Goal: Information Seeking & Learning: Check status

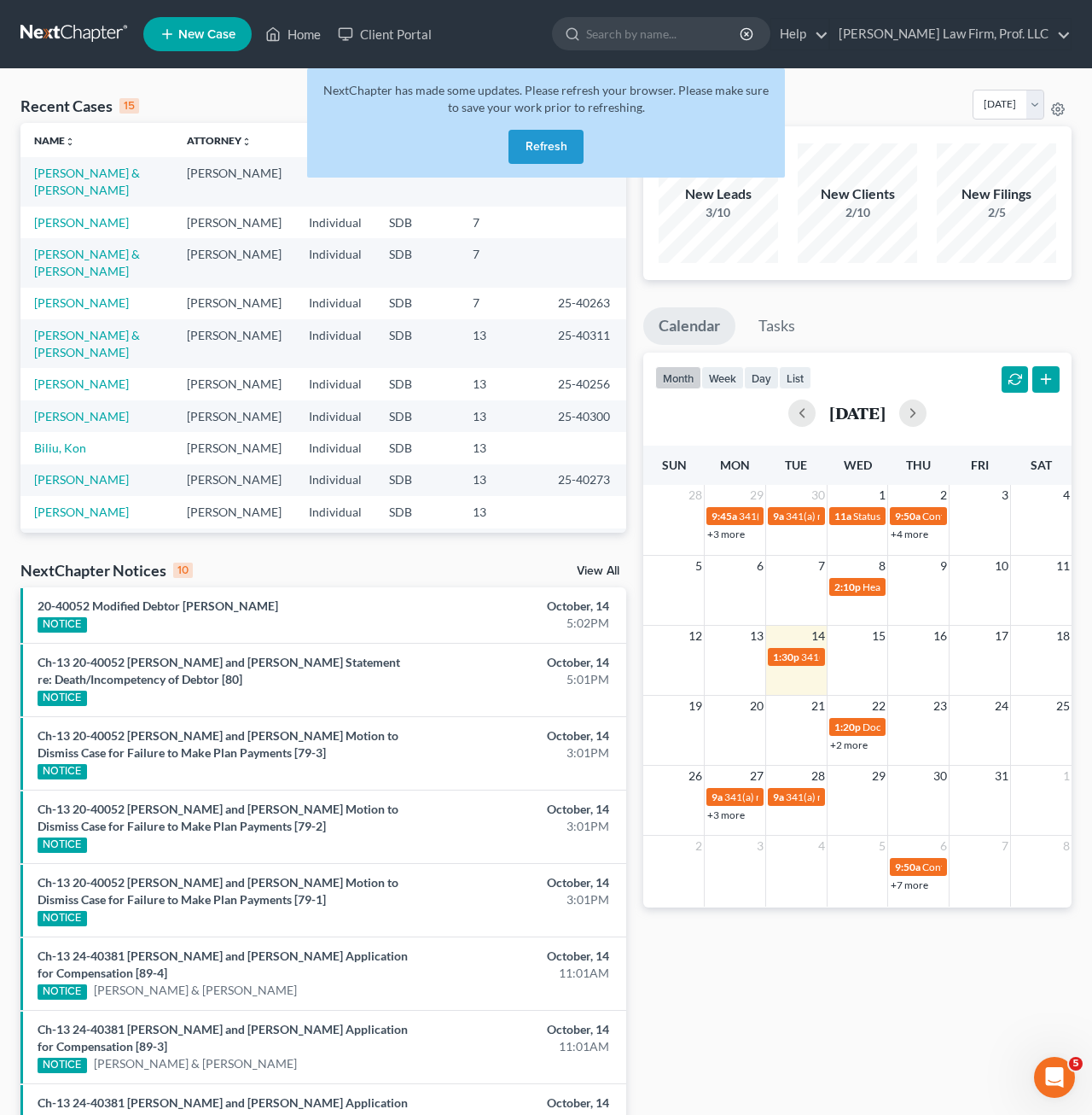
click at [557, 149] on button "Refresh" at bounding box center [546, 147] width 75 height 35
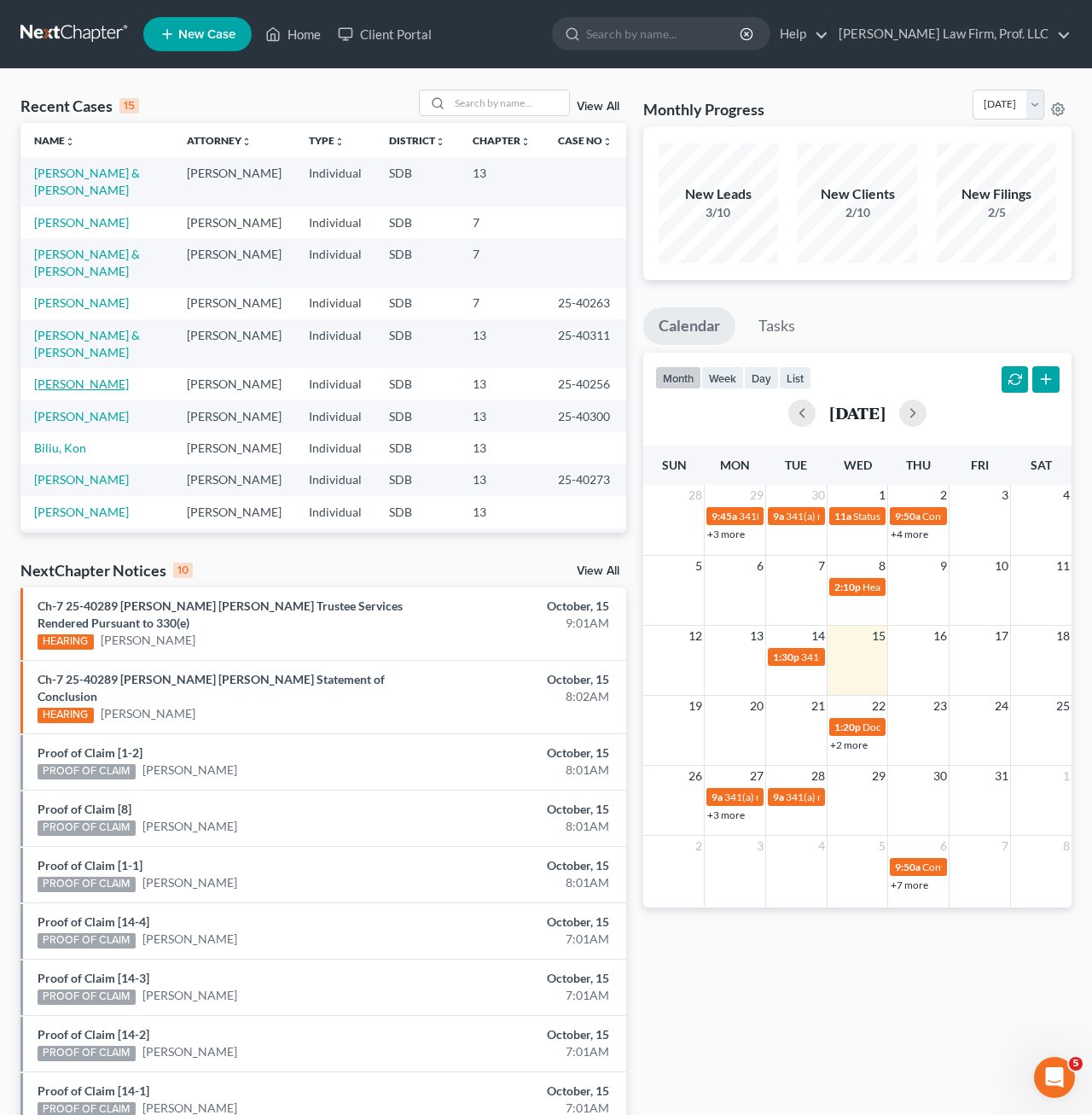
click at [129, 377] on link "[PERSON_NAME]" at bounding box center [82, 384] width 94 height 15
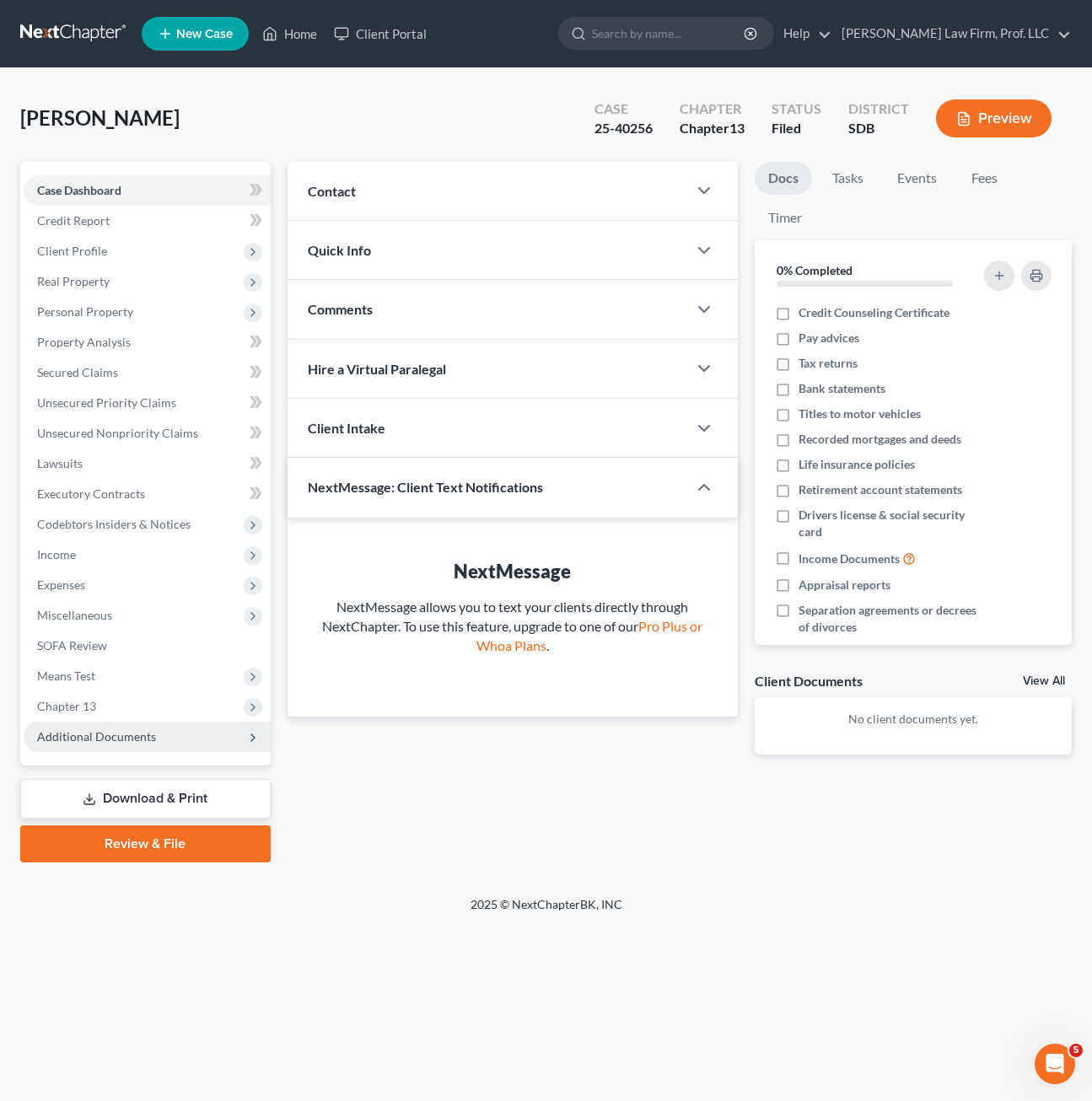
click at [113, 739] on span "Additional Documents" at bounding box center [96, 736] width 119 height 14
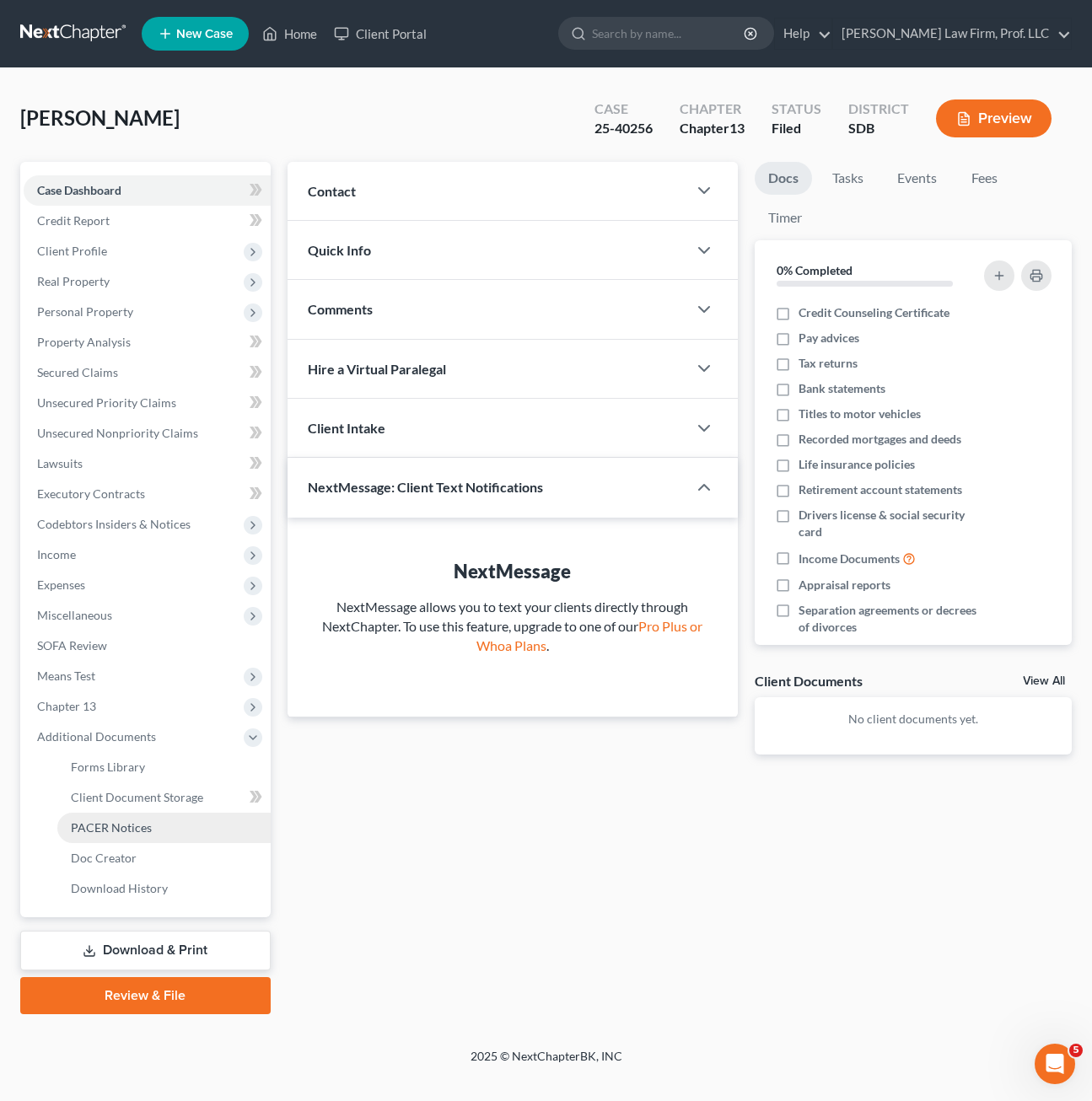
click at [117, 824] on span "PACER Notices" at bounding box center [111, 828] width 81 height 14
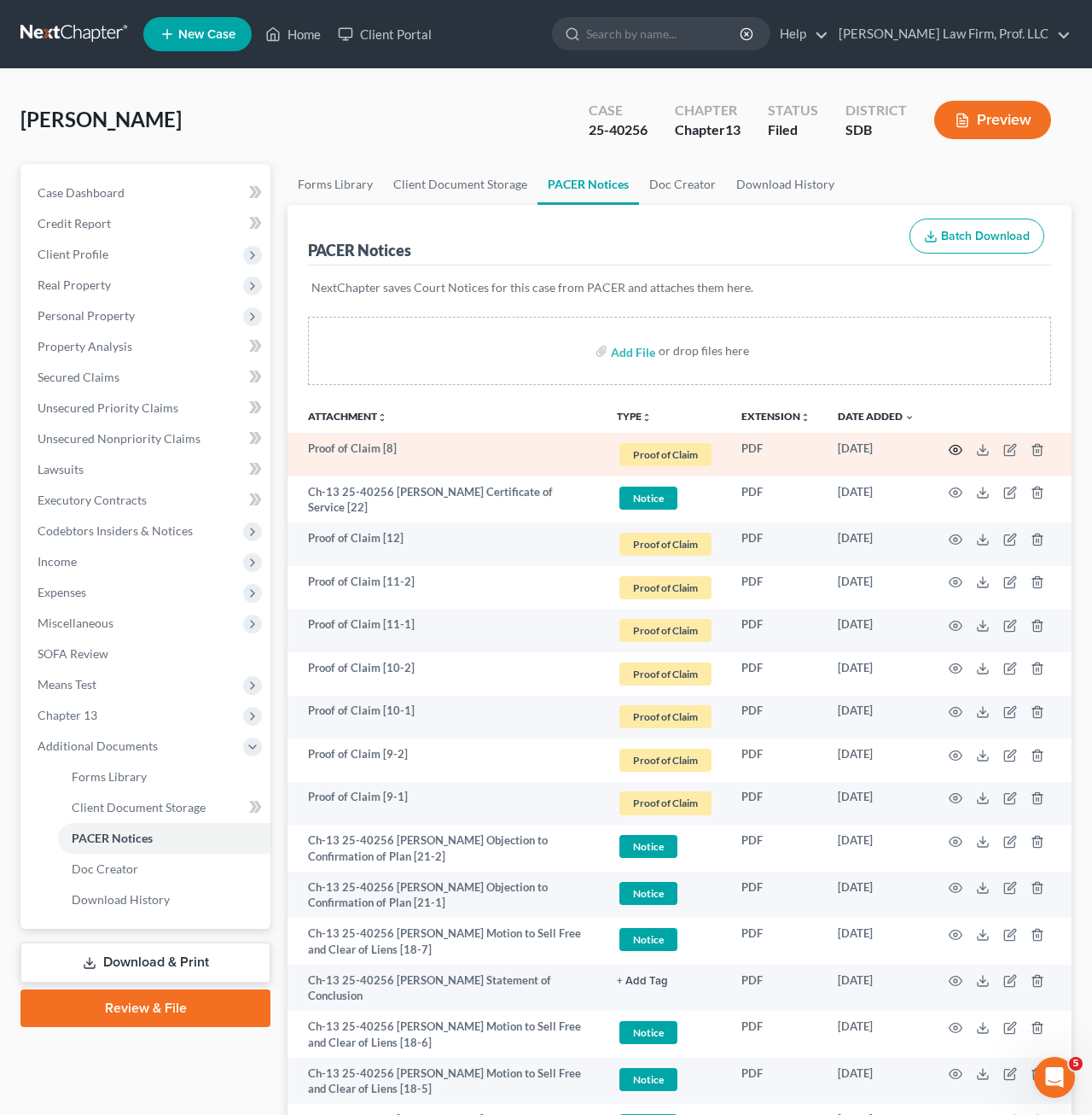
click at [951, 452] on icon "button" at bounding box center [956, 449] width 13 height 9
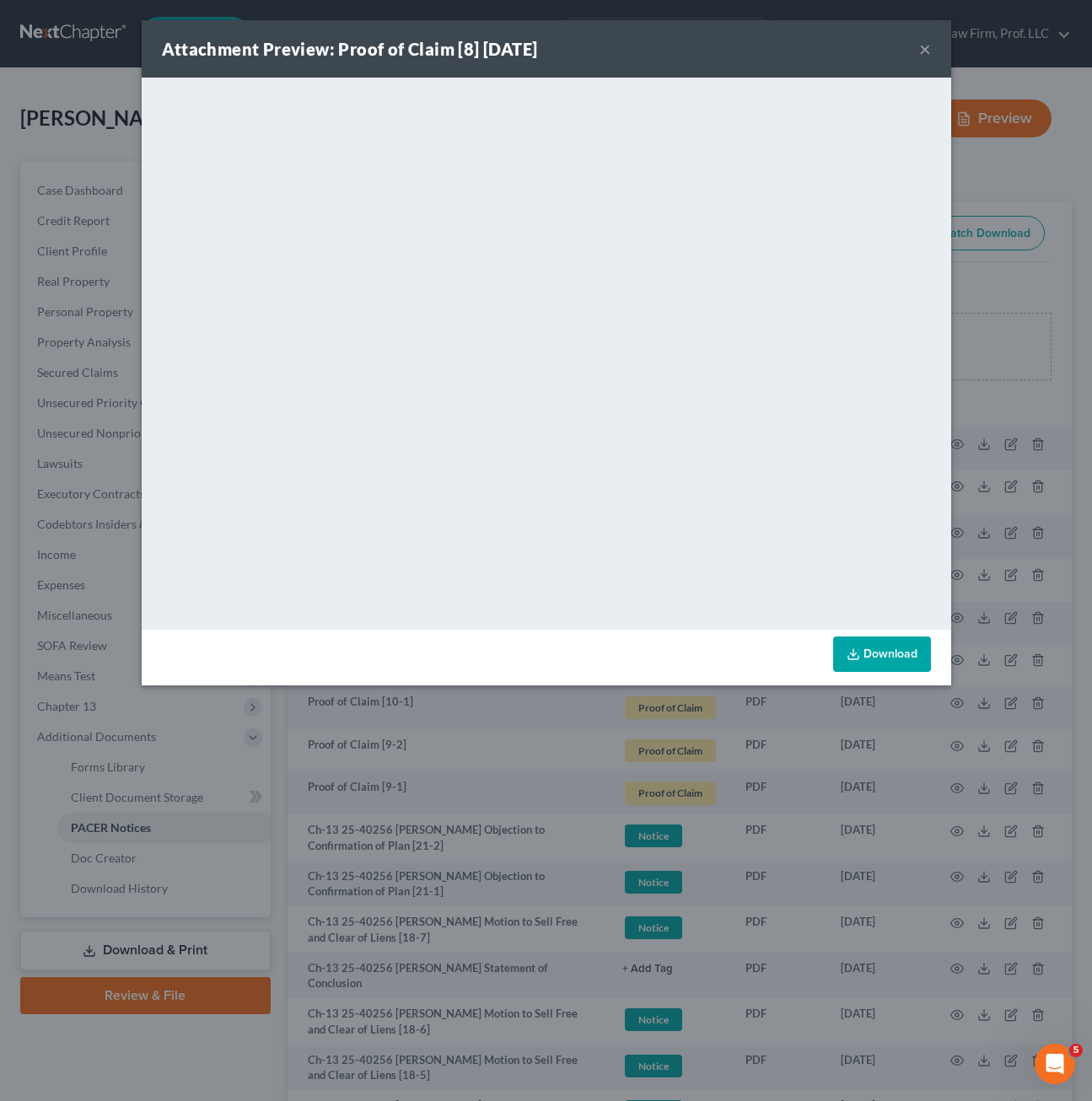
click at [923, 49] on button "×" at bounding box center [924, 48] width 12 height 21
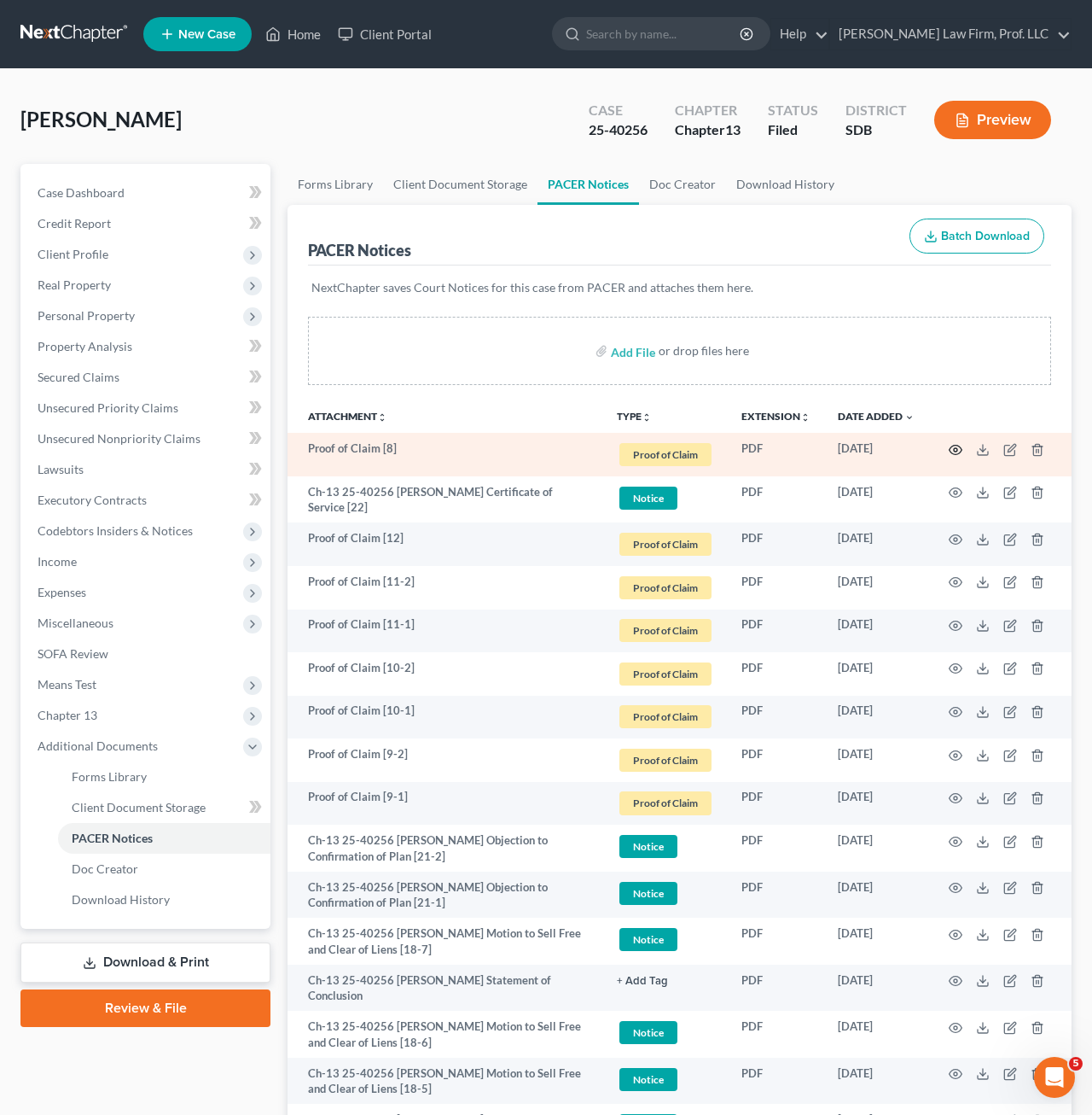
click at [957, 454] on icon "button" at bounding box center [956, 449] width 13 height 9
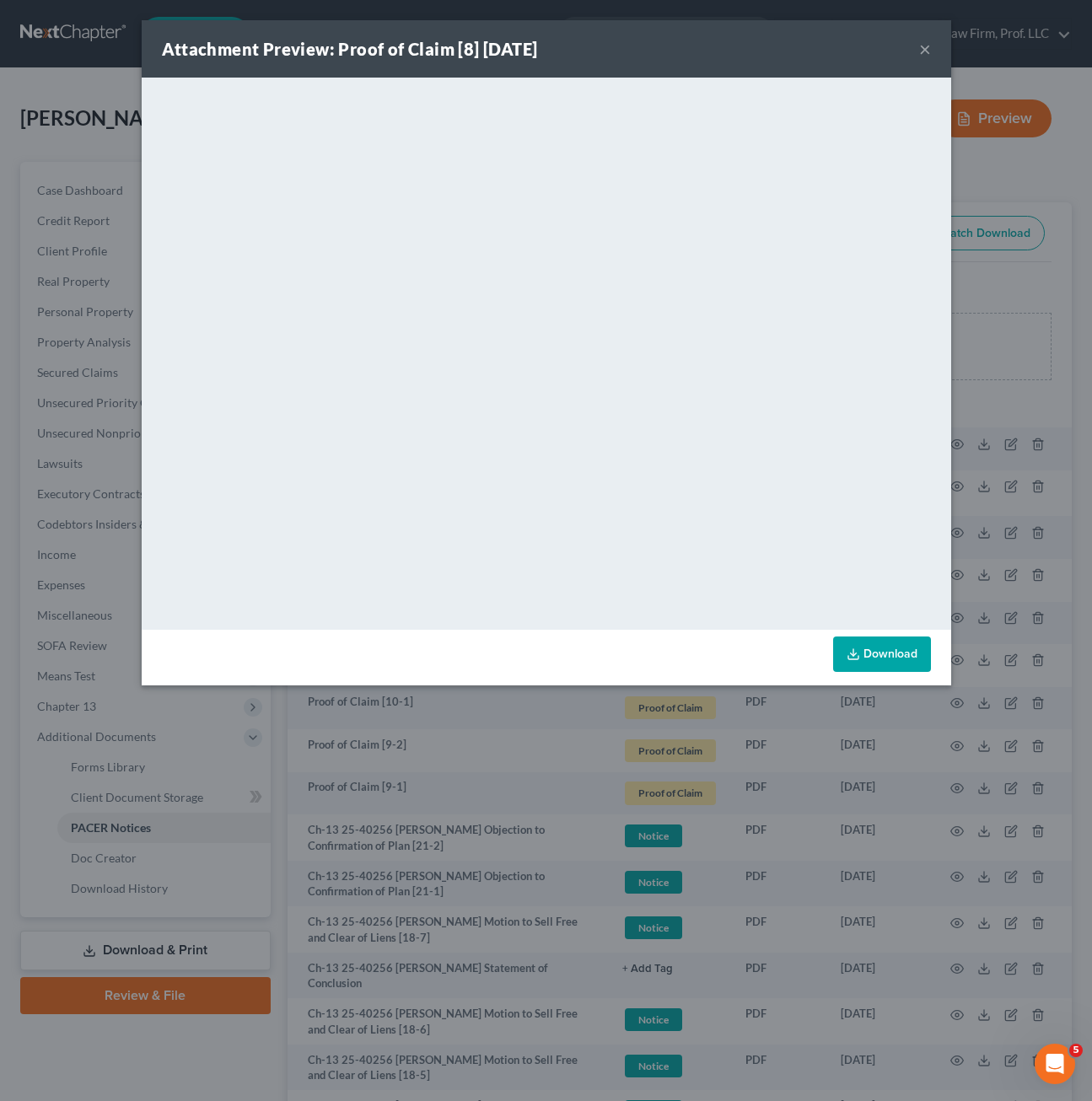
click at [859, 783] on div "Attachment Preview: Proof of Claim [8] [DATE] × <object ng-attr-data='[URL][DOM…" at bounding box center [546, 550] width 1092 height 1101
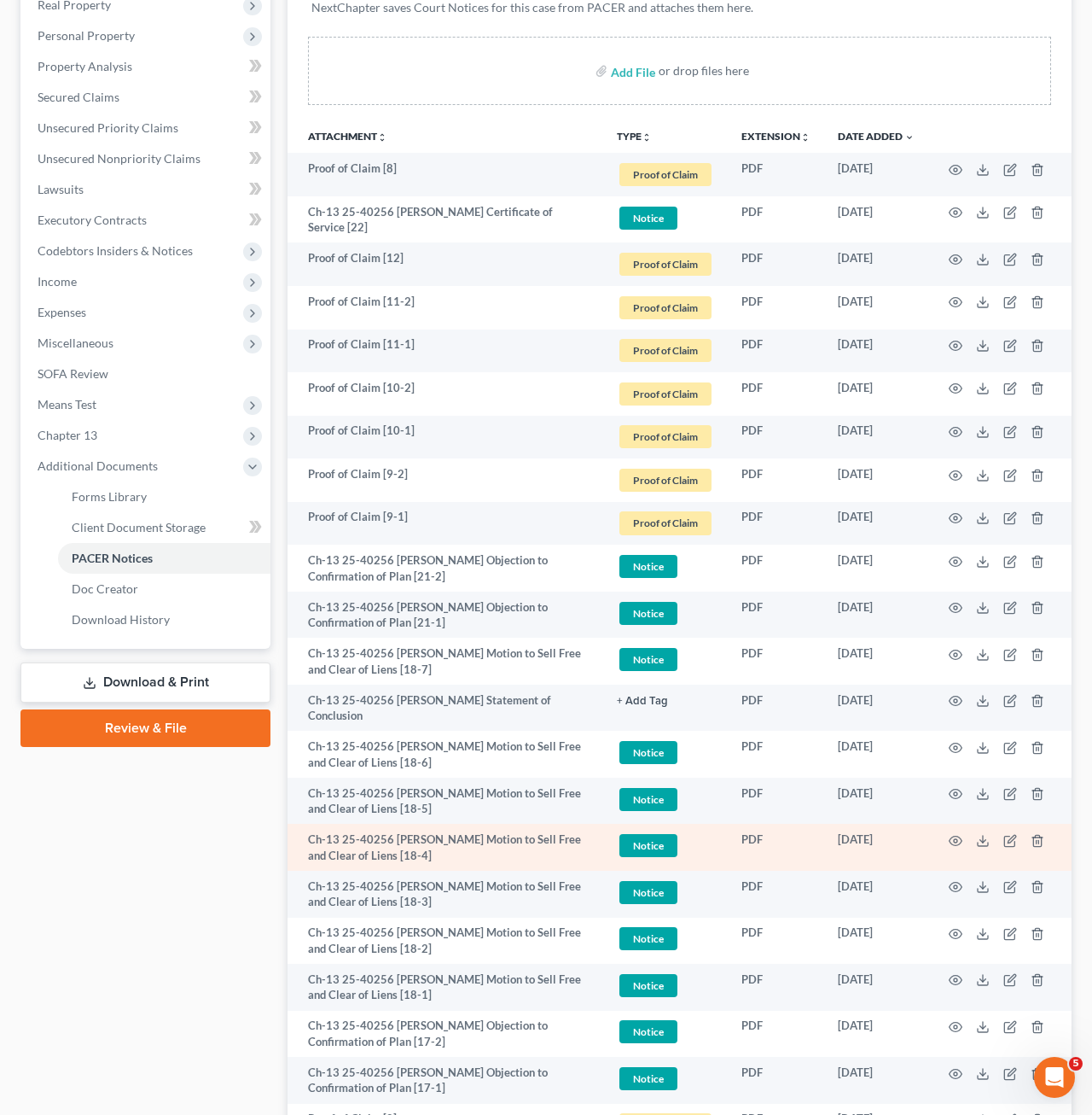
scroll to position [427, 0]
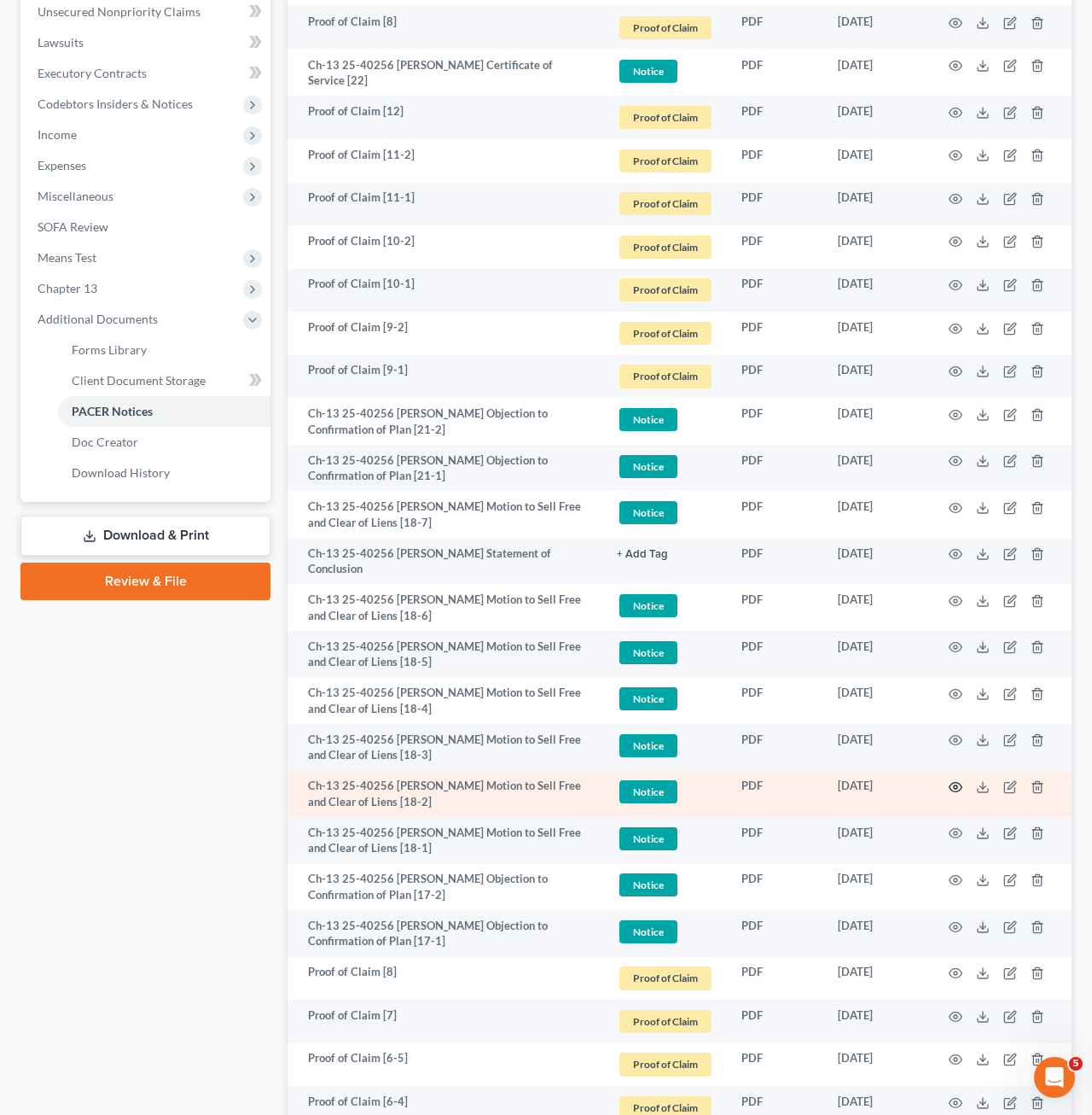
click at [962, 785] on icon "button" at bounding box center [956, 787] width 13 height 9
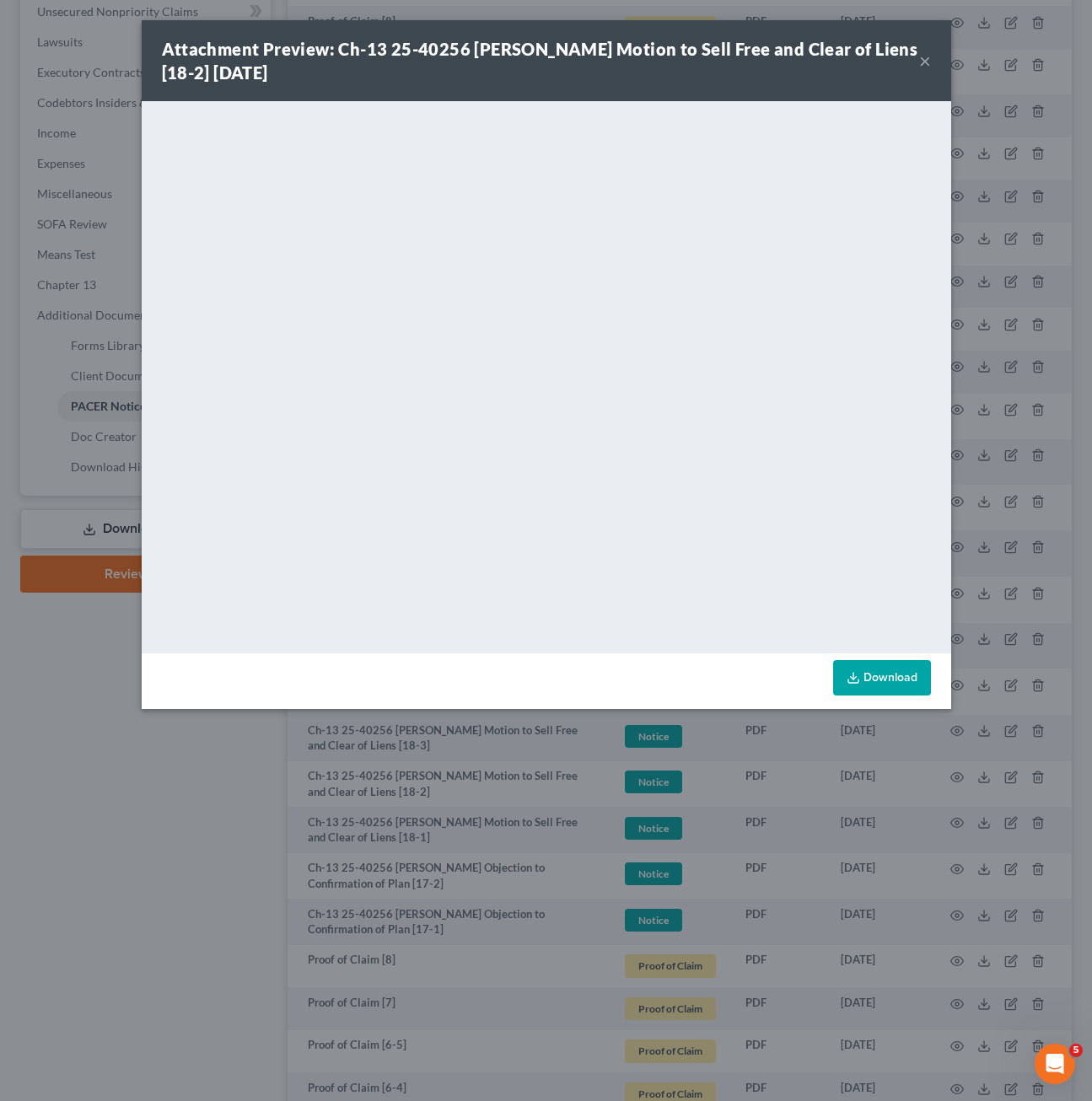
drag, startPoint x: 929, startPoint y: 61, endPoint x: 930, endPoint y: 82, distance: 21.0
click at [930, 63] on button "×" at bounding box center [924, 60] width 12 height 21
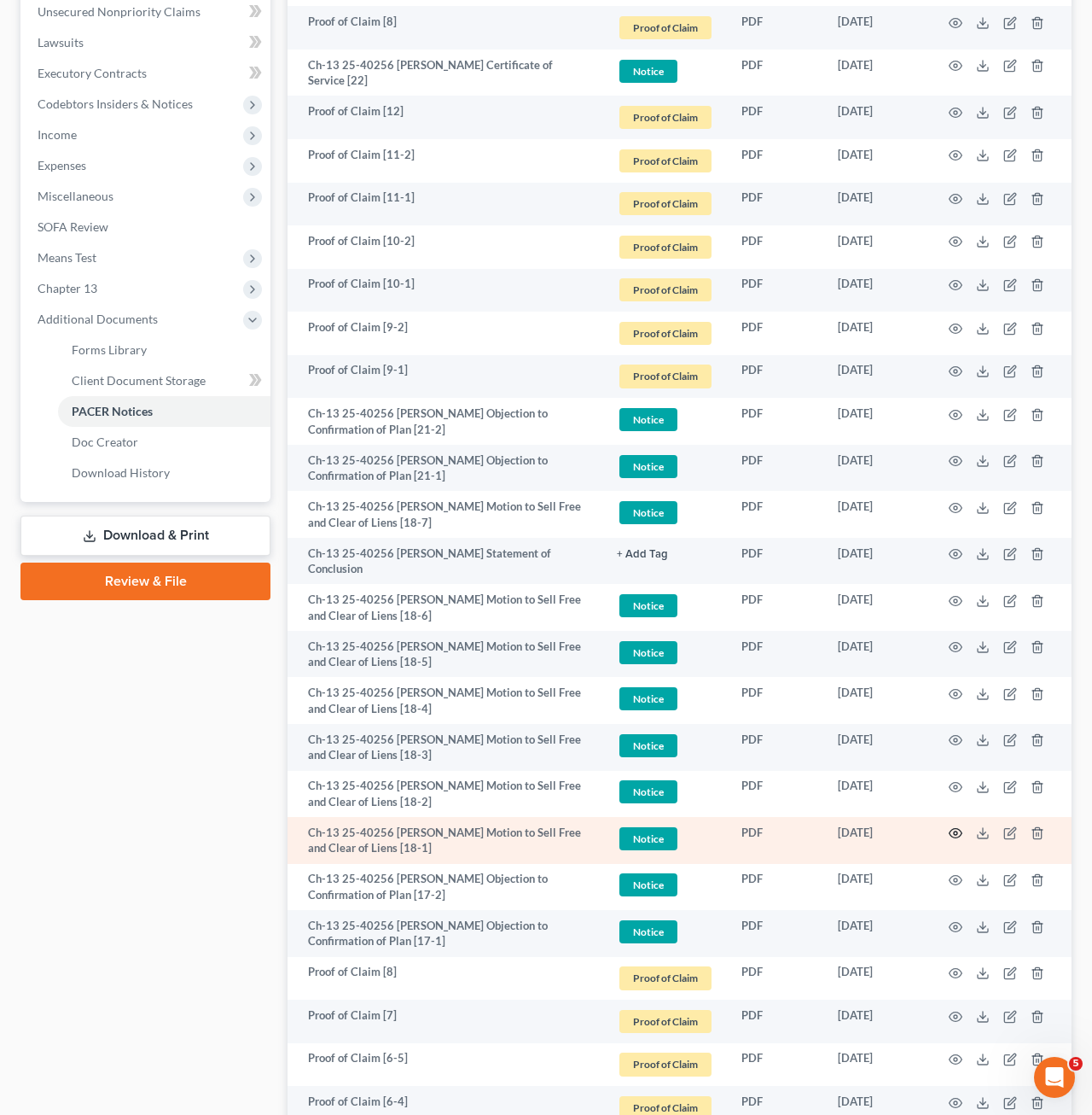
click at [956, 834] on circle "button" at bounding box center [956, 834] width 4 height 4
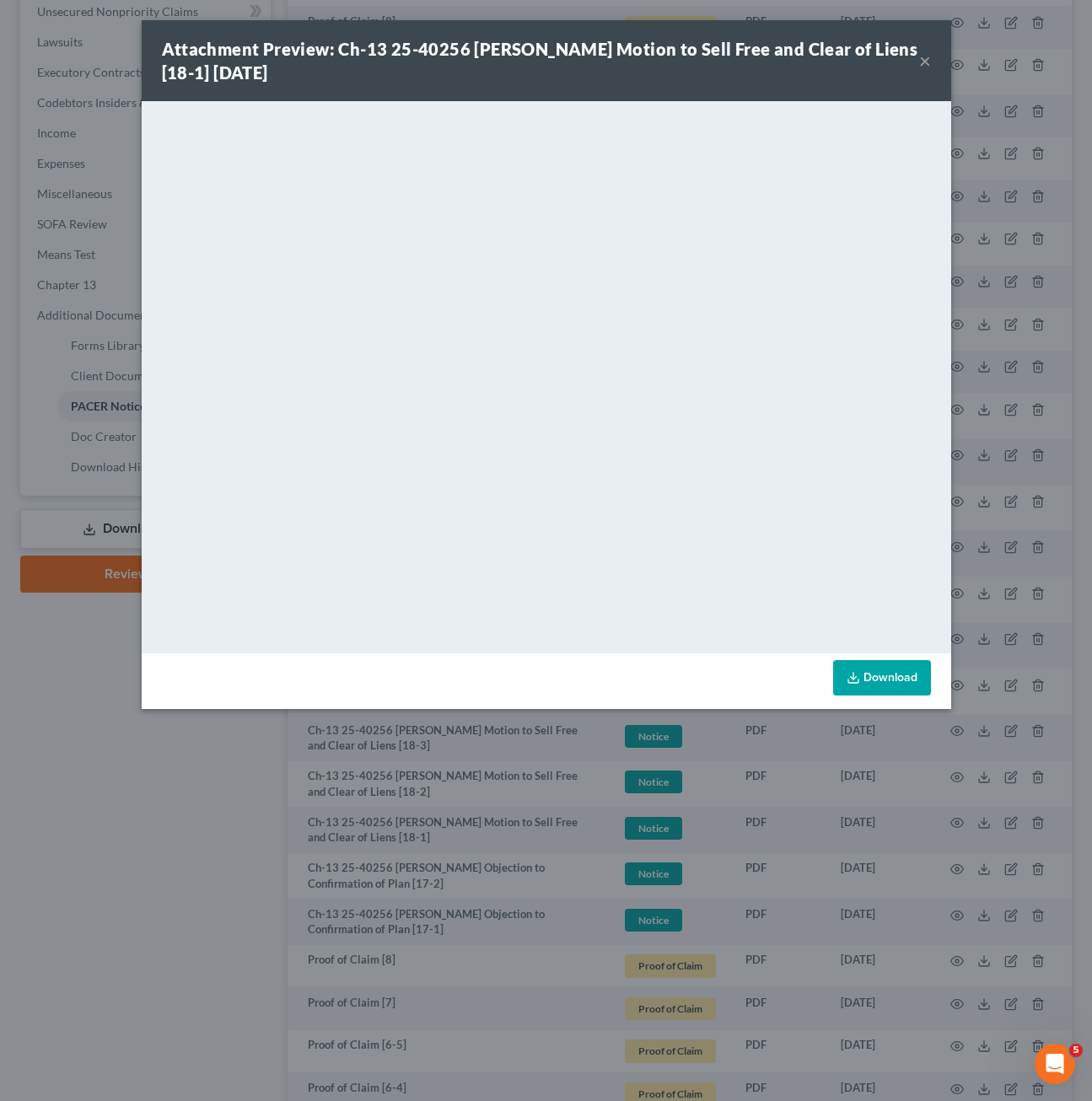
drag, startPoint x: 926, startPoint y: 57, endPoint x: 924, endPoint y: 71, distance: 14.1
click at [924, 64] on button "×" at bounding box center [924, 60] width 12 height 21
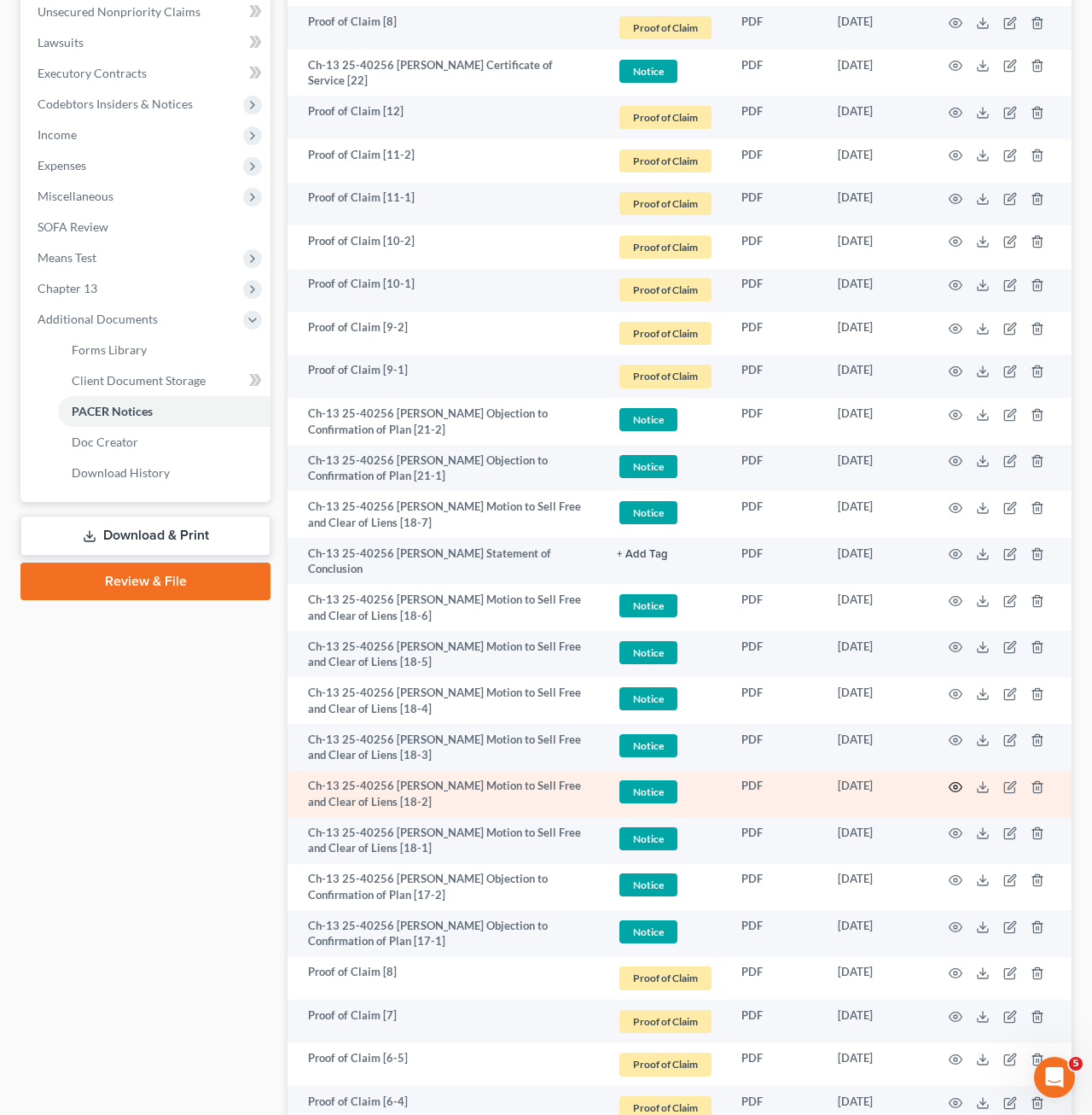
click at [956, 784] on icon "button" at bounding box center [955, 786] width 14 height 14
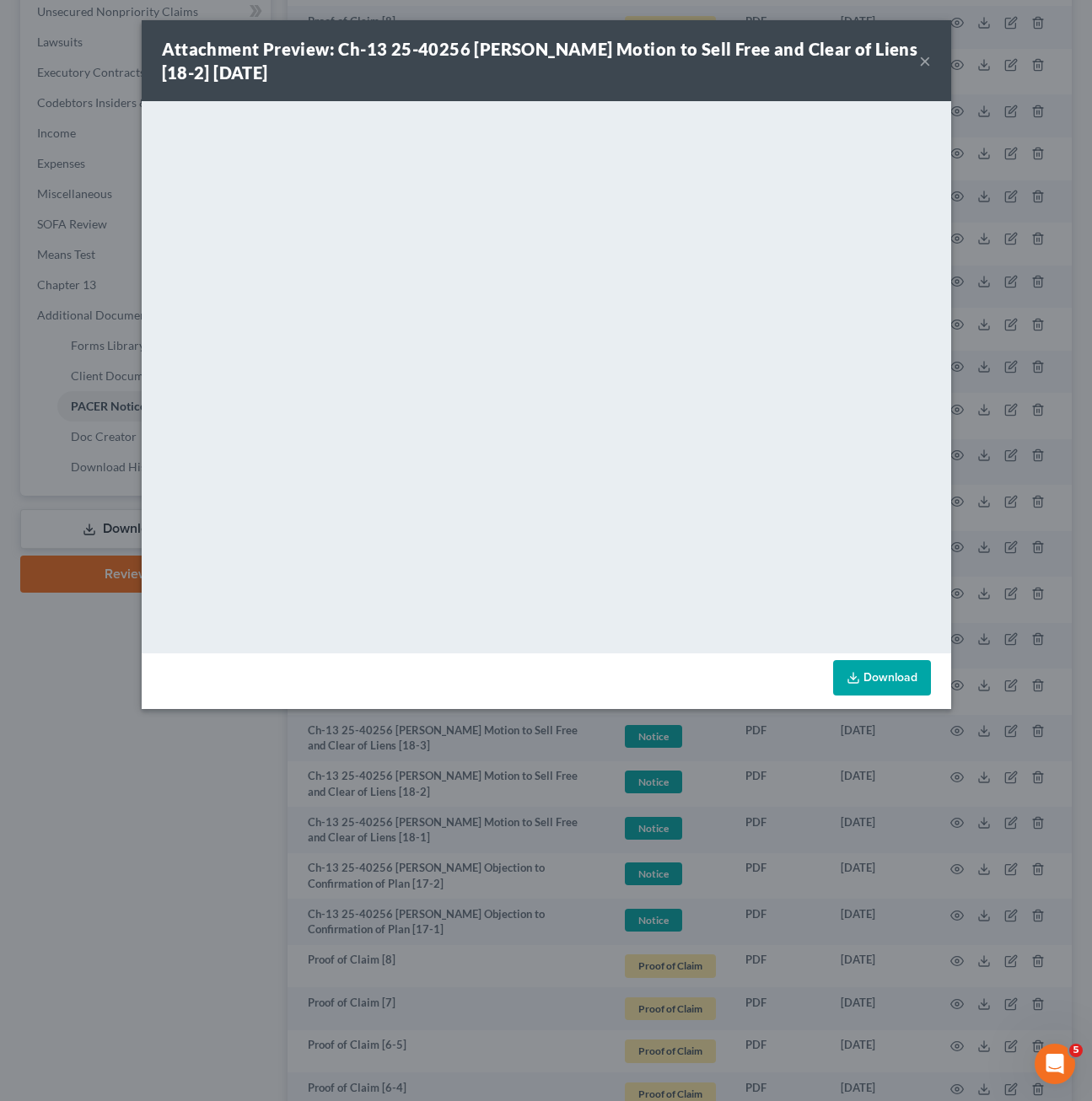
click at [929, 59] on button "×" at bounding box center [924, 60] width 12 height 21
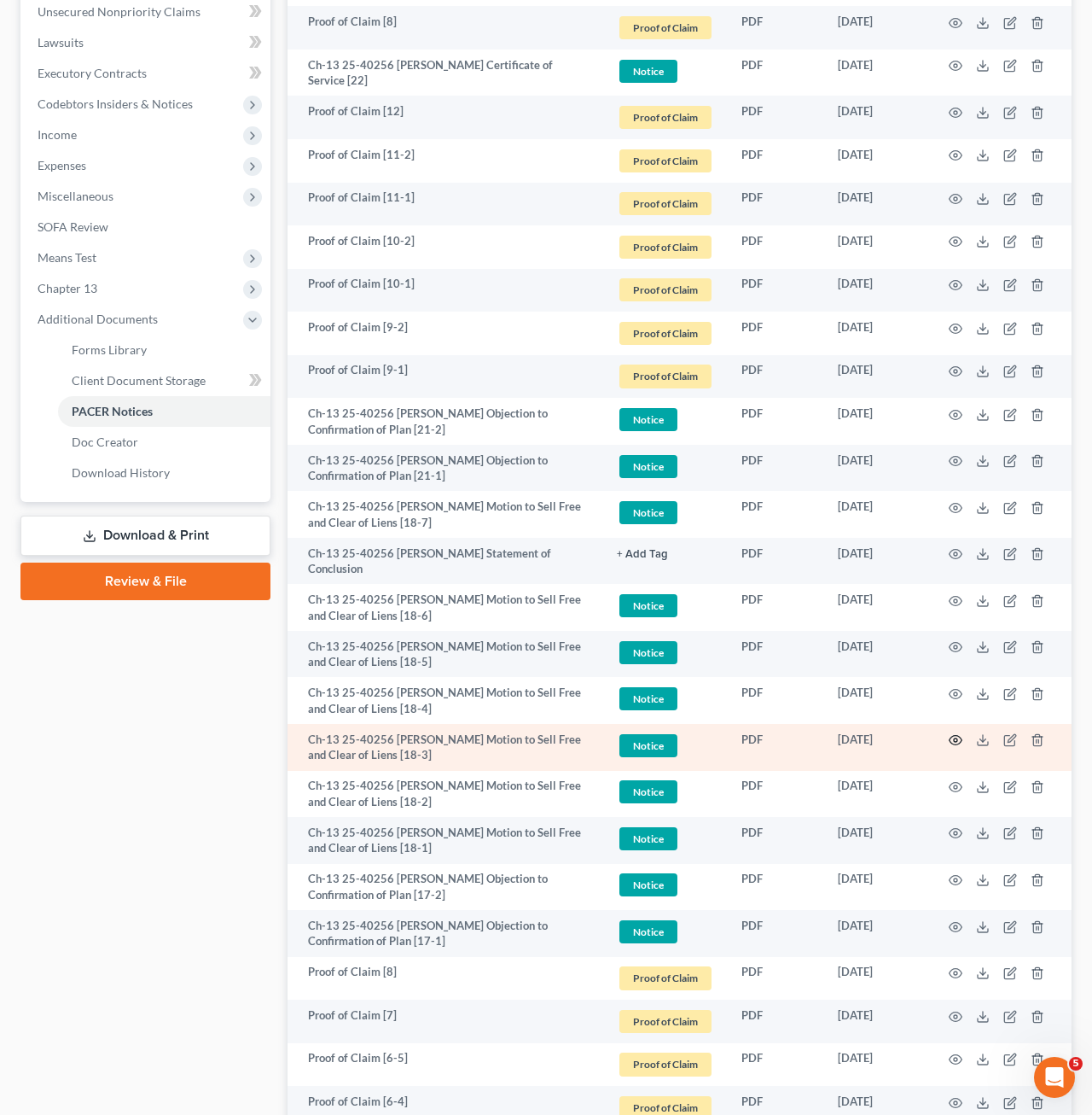
click at [953, 735] on icon "button" at bounding box center [955, 740] width 14 height 14
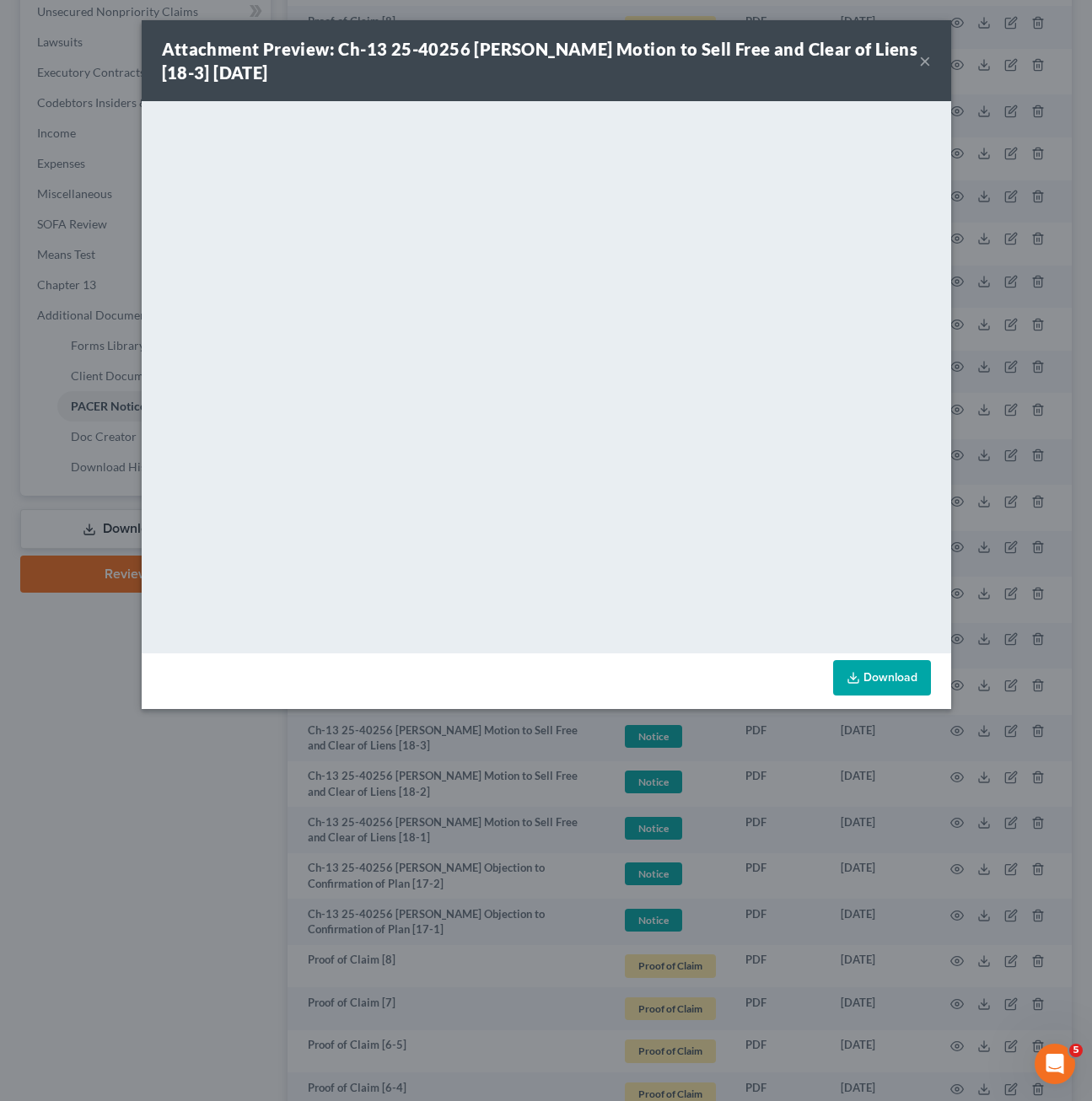
click at [919, 59] on button "×" at bounding box center [924, 60] width 12 height 21
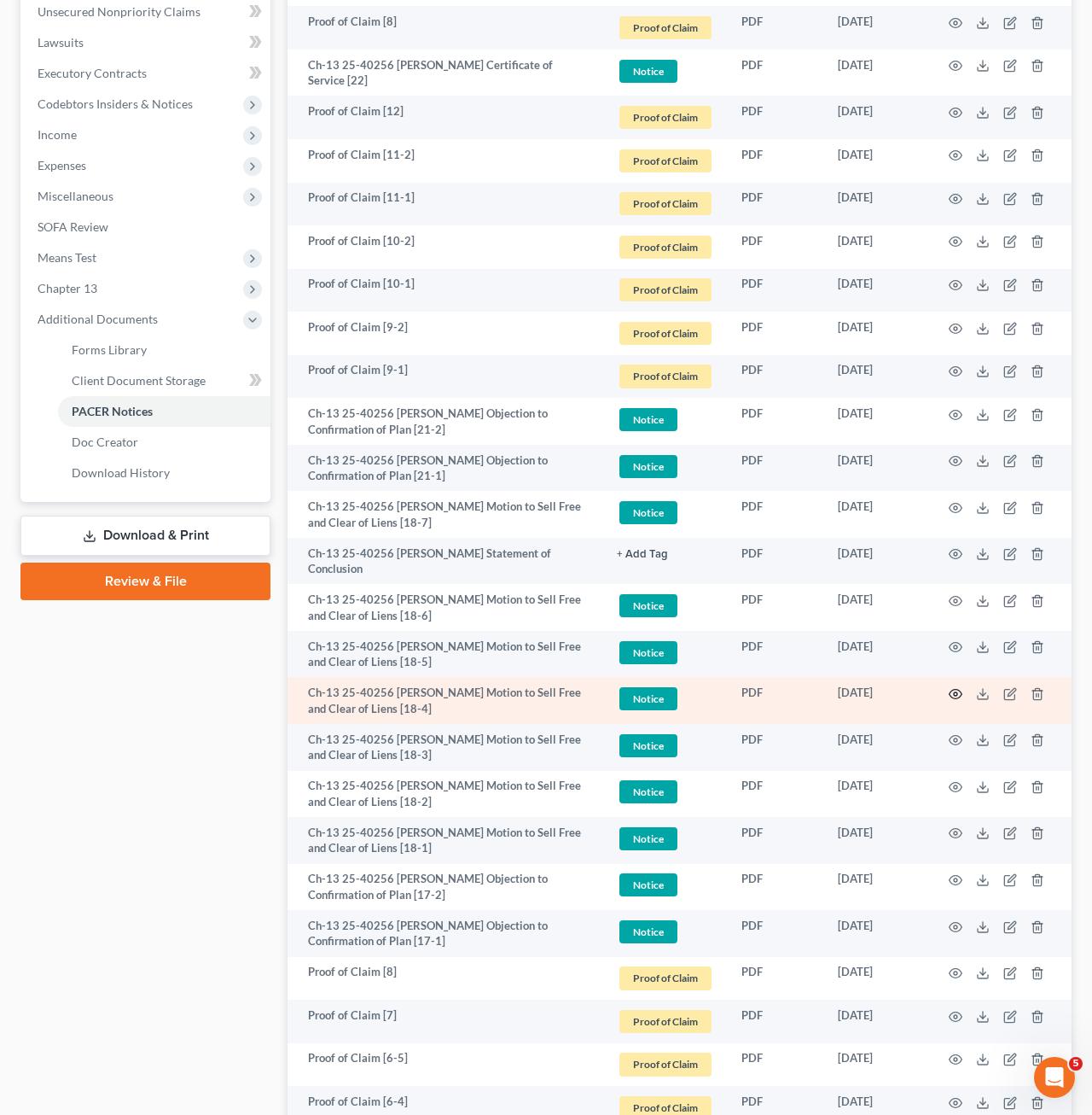
click at [962, 692] on icon "button" at bounding box center [956, 695] width 13 height 9
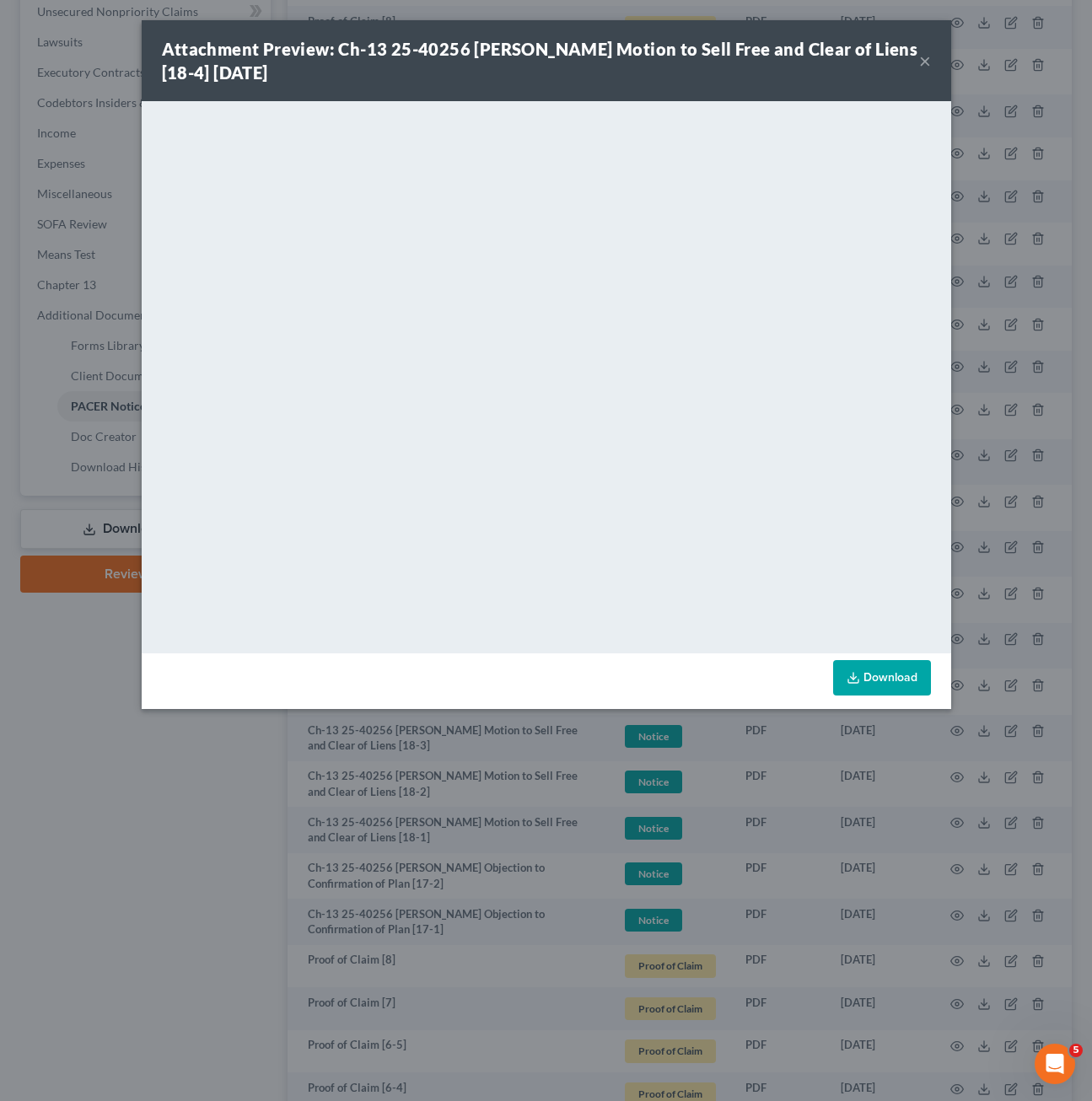
click at [920, 64] on button "×" at bounding box center [924, 60] width 12 height 21
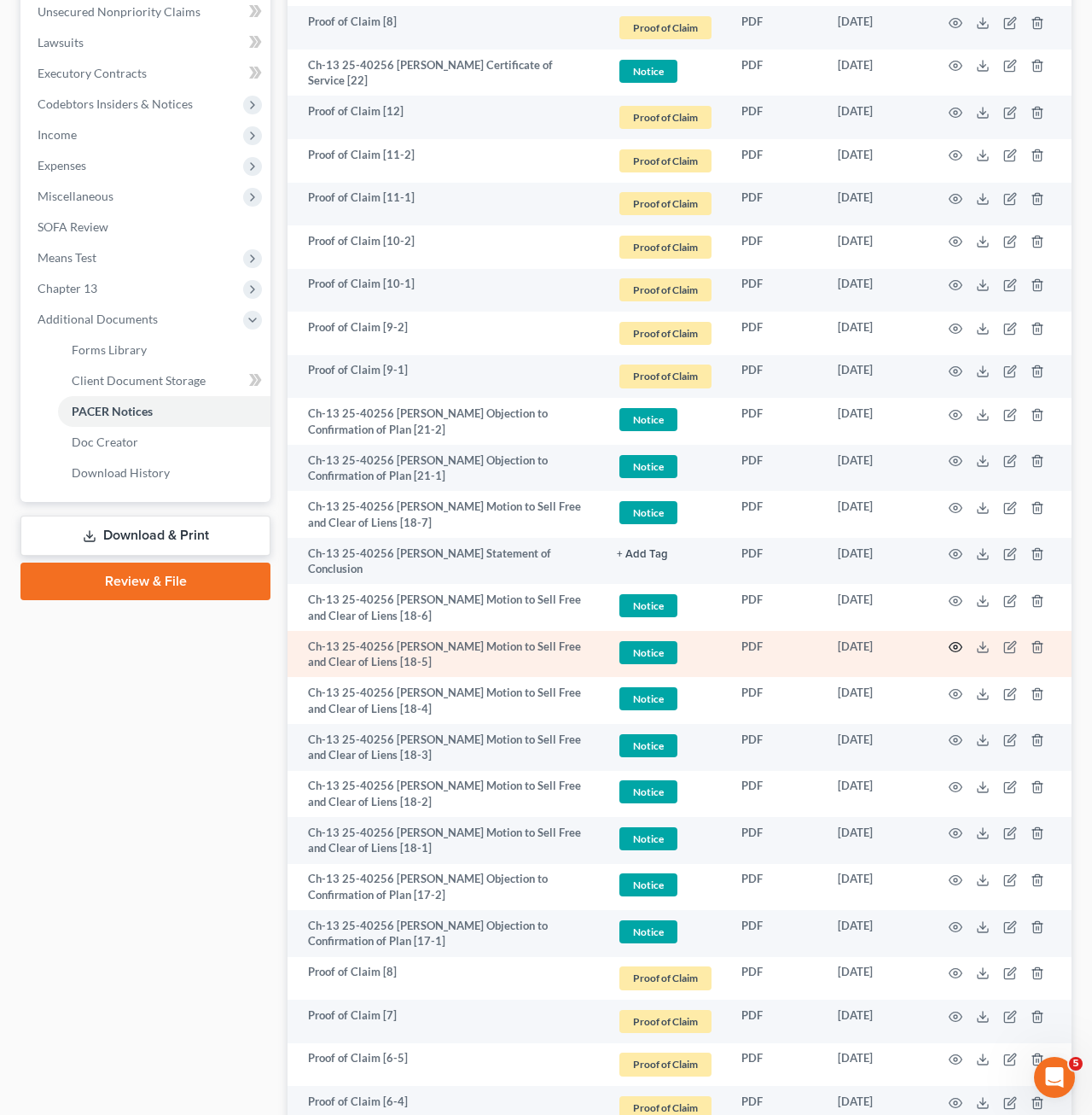
click at [952, 647] on icon "button" at bounding box center [955, 646] width 14 height 14
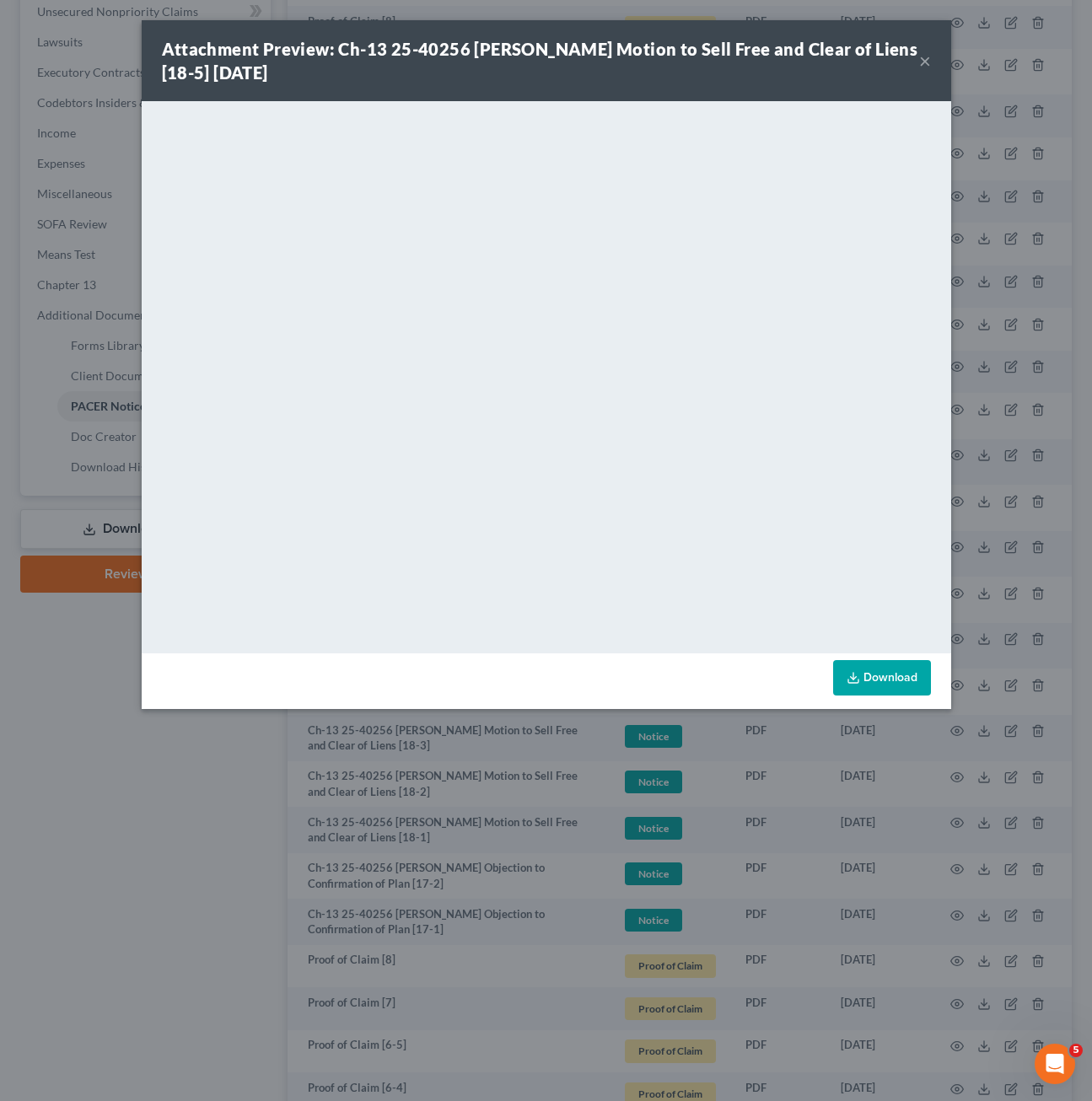
click at [892, 665] on link "Download" at bounding box center [881, 677] width 98 height 35
drag, startPoint x: 923, startPoint y: 63, endPoint x: 919, endPoint y: 75, distance: 12.6
click at [923, 64] on button "×" at bounding box center [924, 60] width 12 height 21
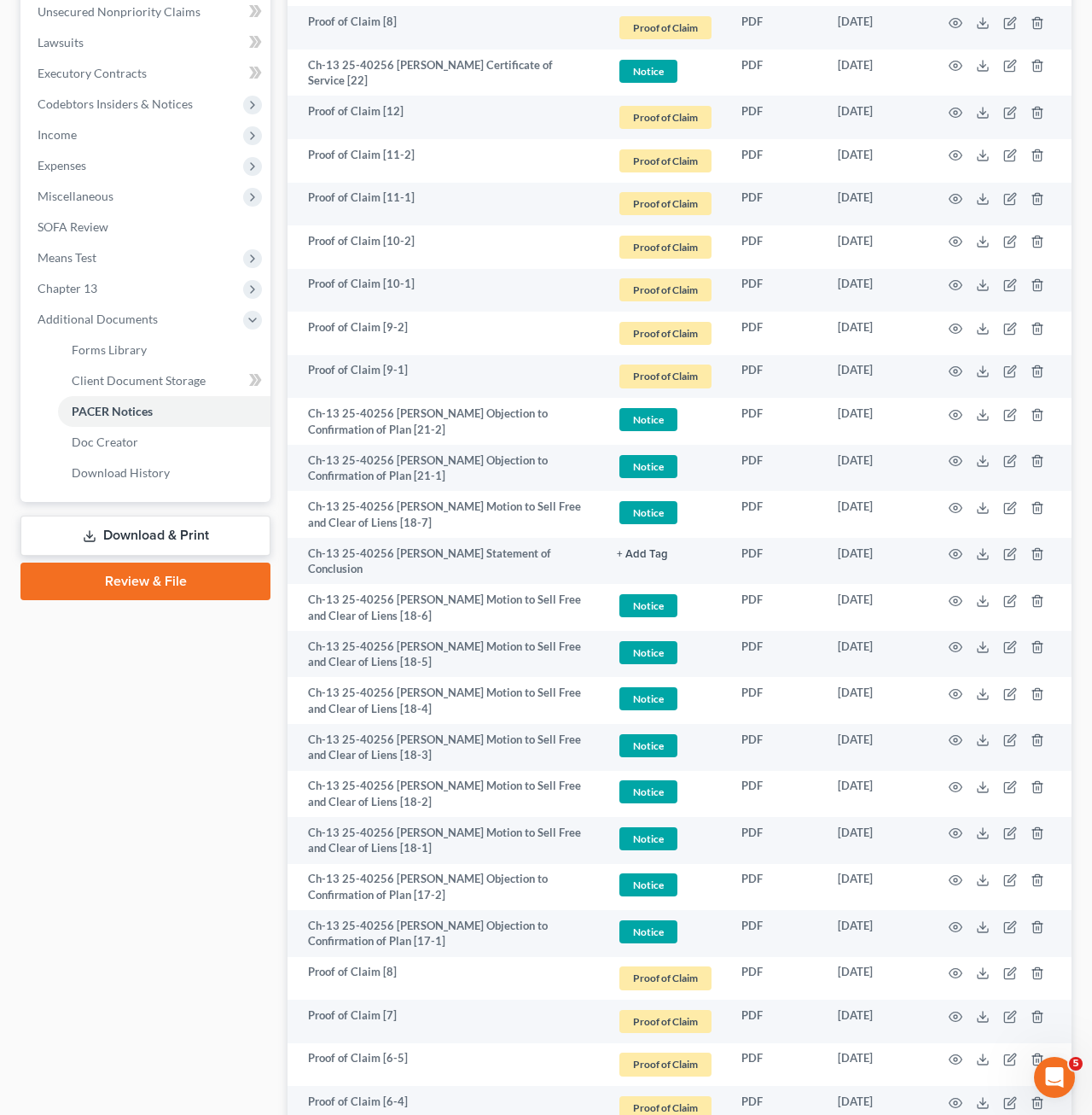
scroll to position [85, 0]
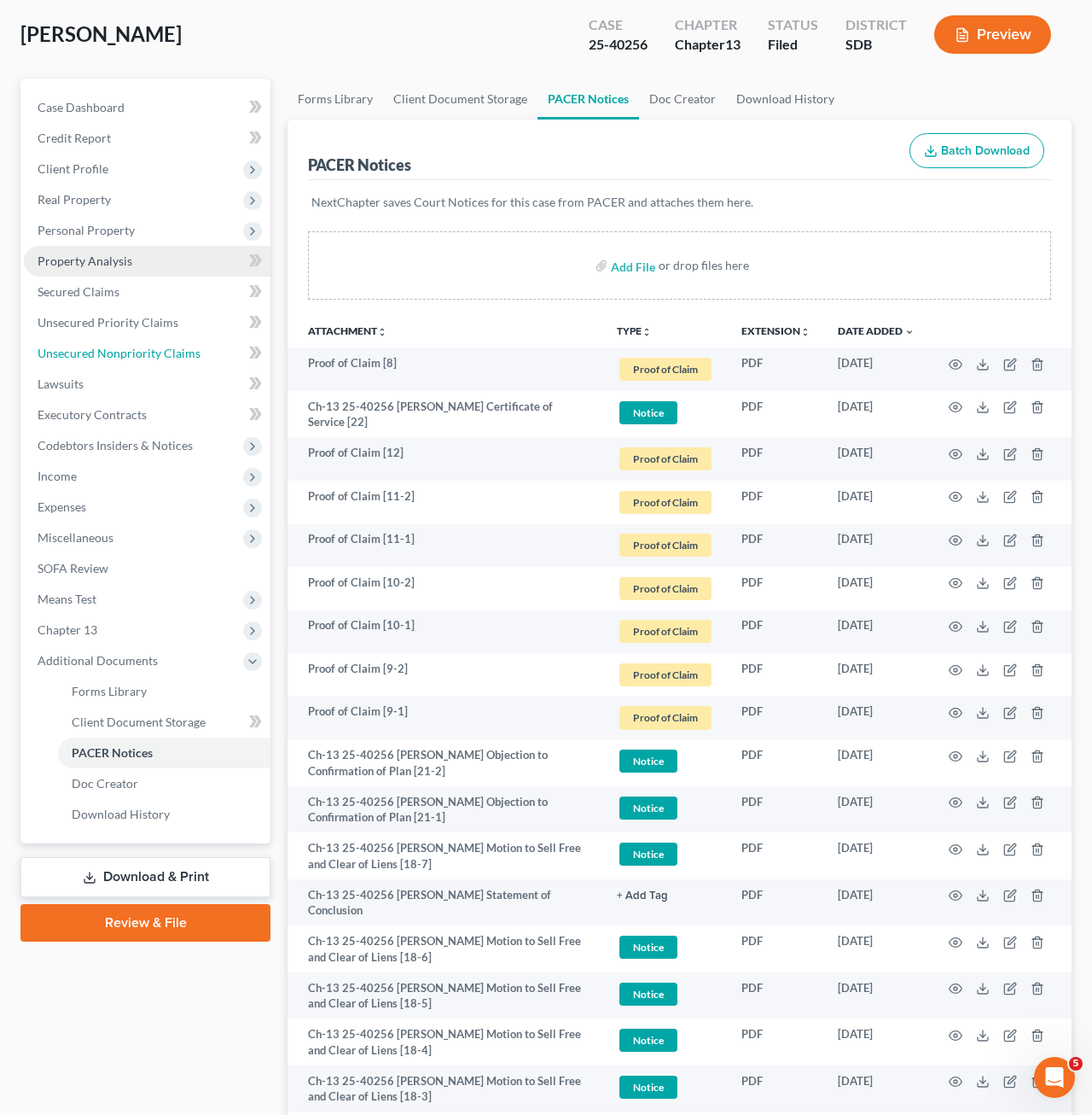
drag, startPoint x: 120, startPoint y: 351, endPoint x: 137, endPoint y: 358, distance: 18.4
click at [121, 352] on span "Unsecured Nonpriority Claims" at bounding box center [119, 353] width 163 height 15
